Goal: Transaction & Acquisition: Purchase product/service

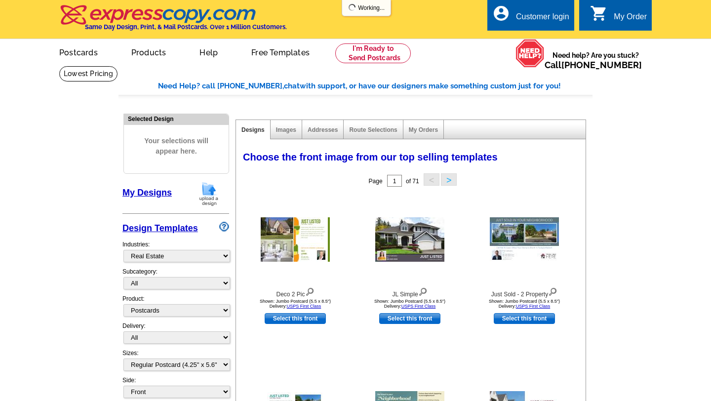
select select "785"
select select "1"
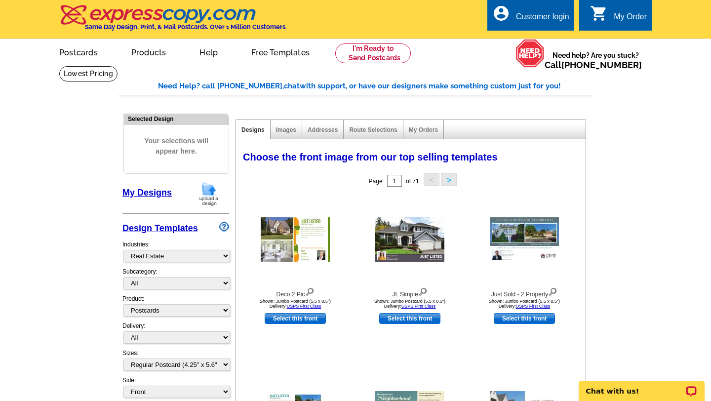
click at [553, 15] on div "Customer login" at bounding box center [542, 19] width 53 height 14
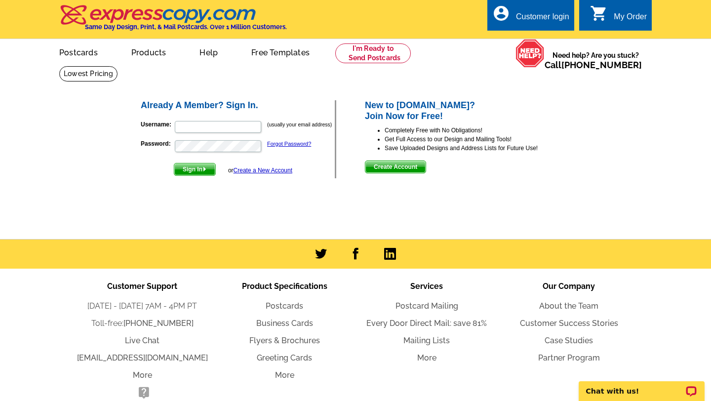
click at [196, 169] on span "Sign In" at bounding box center [194, 169] width 41 height 12
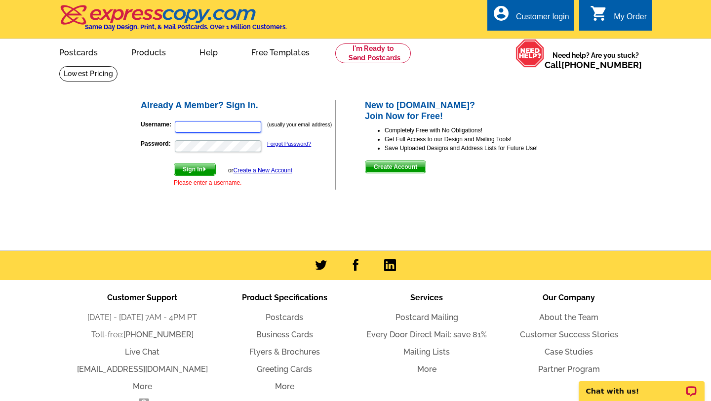
click at [197, 127] on input "Username:" at bounding box center [218, 127] width 86 height 12
type input "[EMAIL_ADDRESS][DOMAIN_NAME]"
click at [200, 172] on span "Sign In" at bounding box center [194, 169] width 41 height 12
